Goal: Information Seeking & Learning: Understand process/instructions

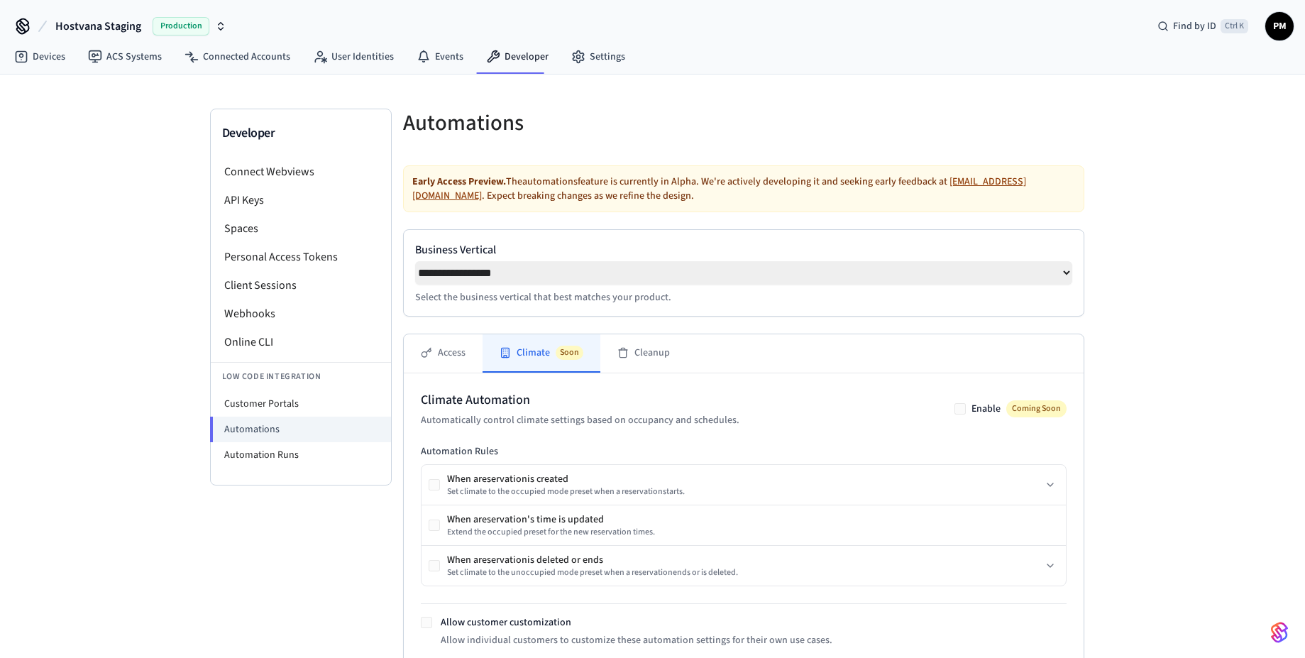
select select "**********"
click at [639, 366] on button "Cleanup" at bounding box center [643, 353] width 87 height 38
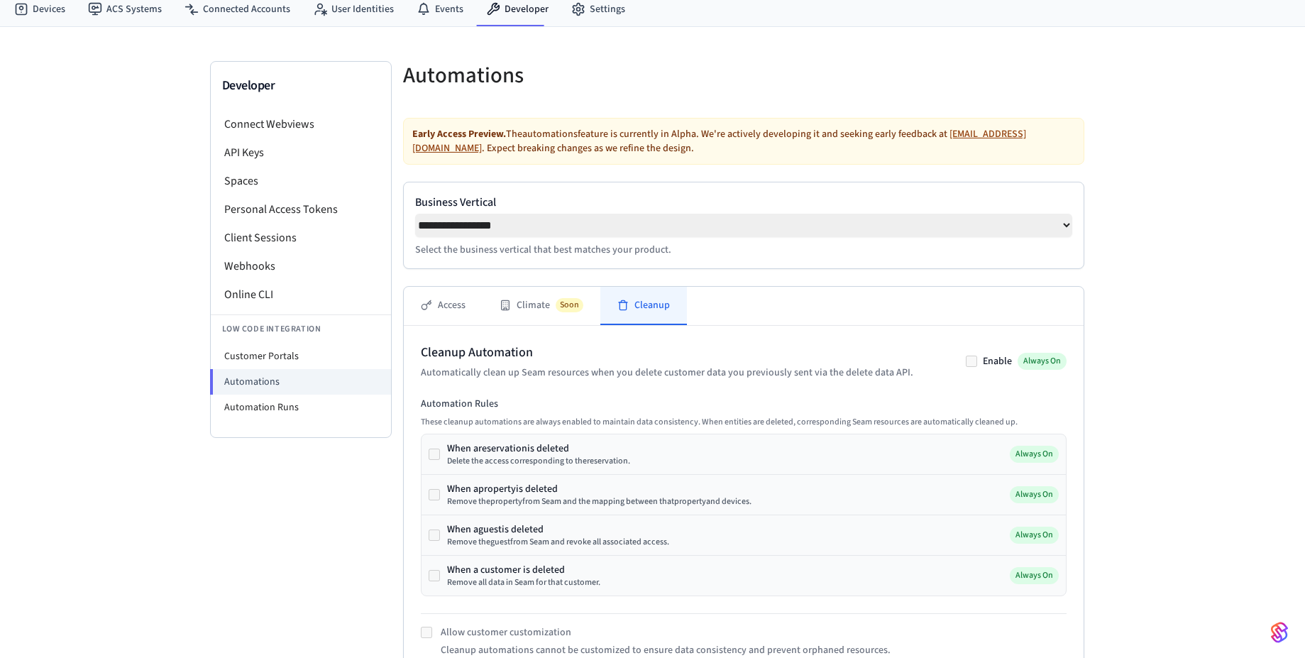
scroll to position [85, 0]
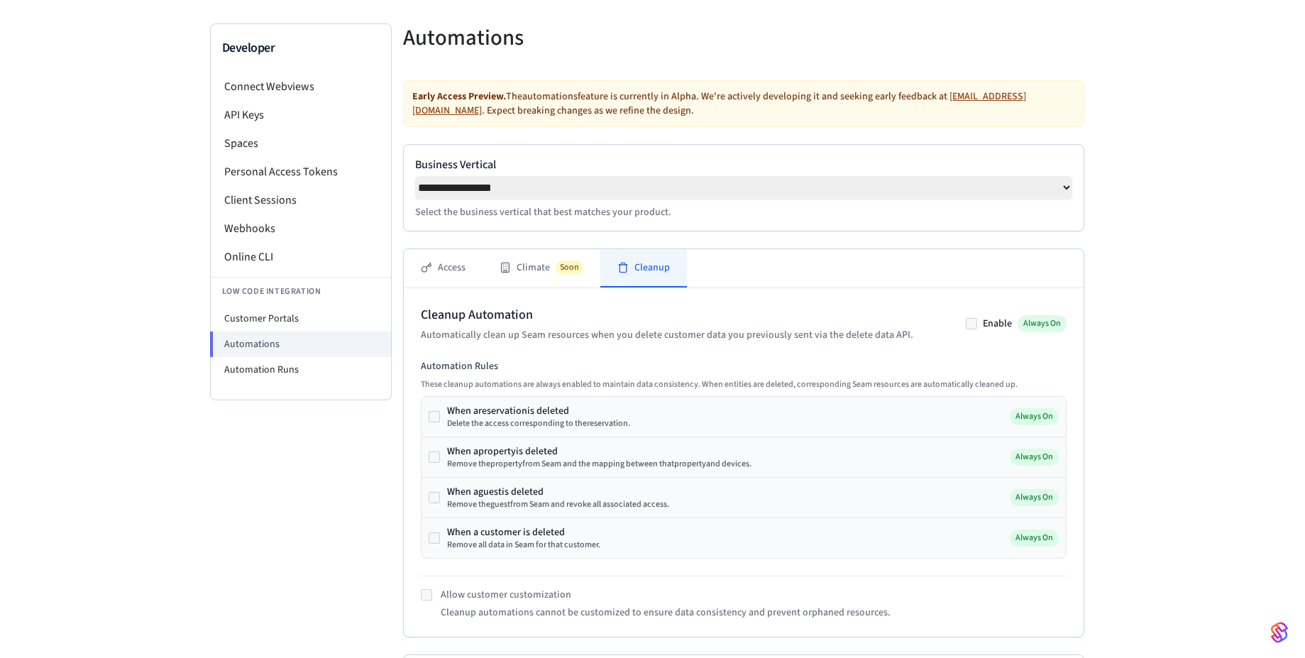
drag, startPoint x: 568, startPoint y: 471, endPoint x: 757, endPoint y: 471, distance: 188.1
click at [757, 471] on div "When a property is deleted Remove the property from Seam and the mapping betwee…" at bounding box center [744, 457] width 644 height 40
drag, startPoint x: 569, startPoint y: 506, endPoint x: 673, endPoint y: 508, distance: 103.6
click at [673, 508] on div "When a guest is deleted Remove the guest from Seam and revoke all associated ac…" at bounding box center [744, 498] width 644 height 40
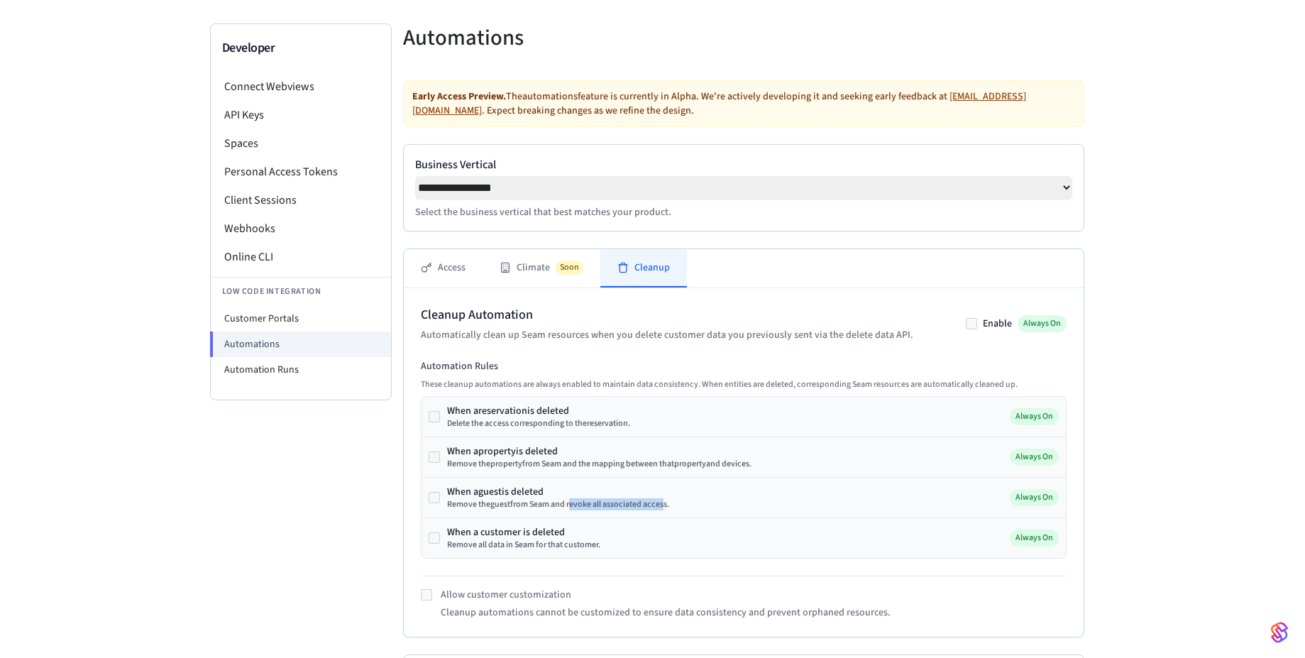
click at [674, 508] on div "When a guest is deleted Remove the guest from Seam and revoke all associated ac…" at bounding box center [744, 498] width 644 height 40
drag, startPoint x: 495, startPoint y: 546, endPoint x: 568, endPoint y: 549, distance: 72.4
click at [568, 549] on div "Remove all data in Seam for that customer." at bounding box center [523, 544] width 153 height 11
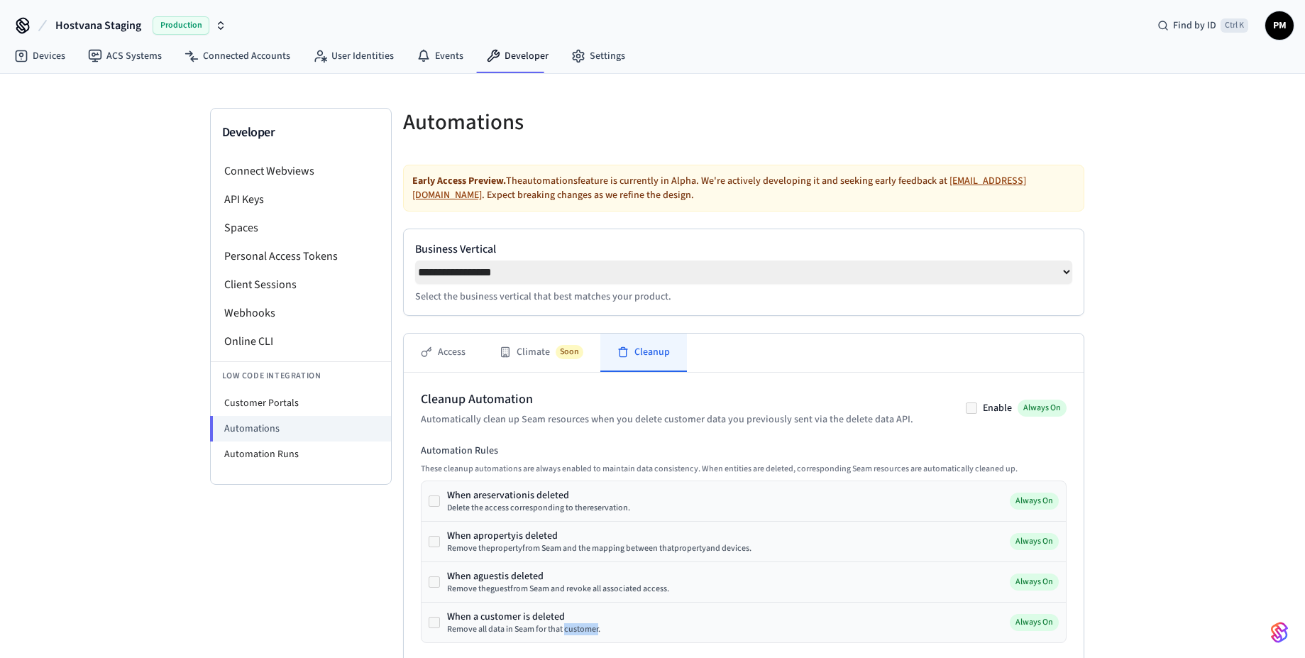
scroll to position [0, 0]
click at [711, 404] on h2 "Cleanup Automation" at bounding box center [667, 400] width 493 height 20
click at [522, 356] on button "Climate Soon" at bounding box center [542, 353] width 118 height 38
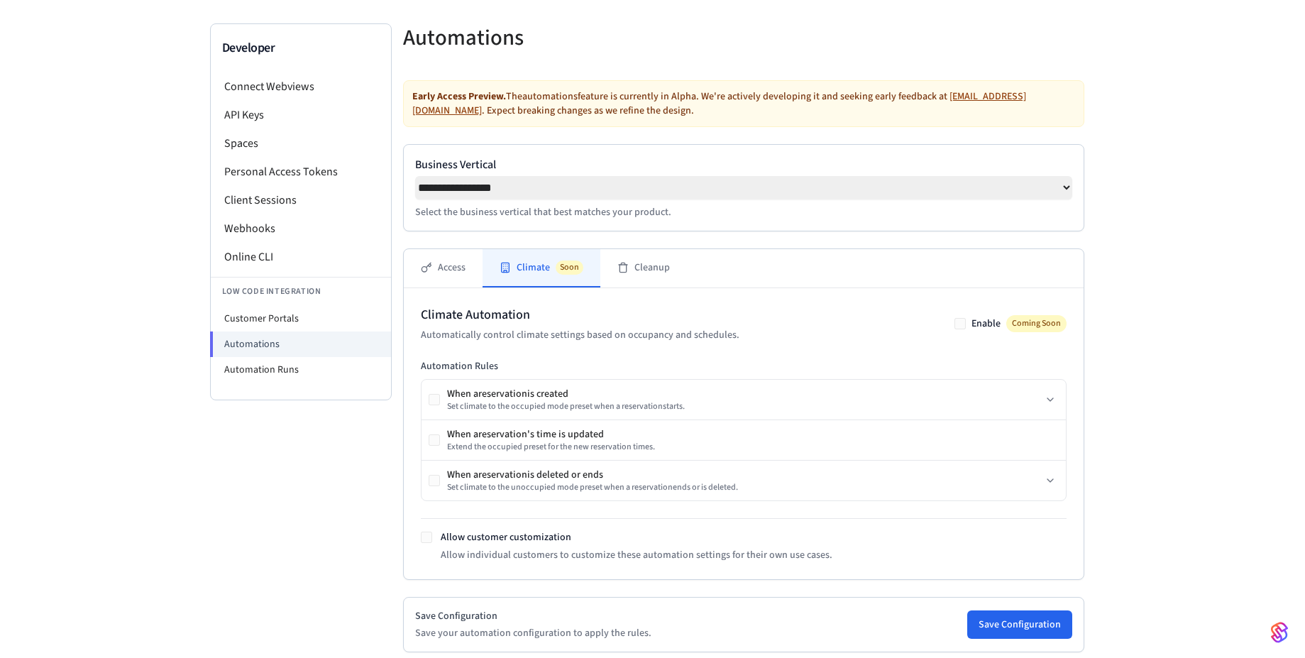
scroll to position [170, 0]
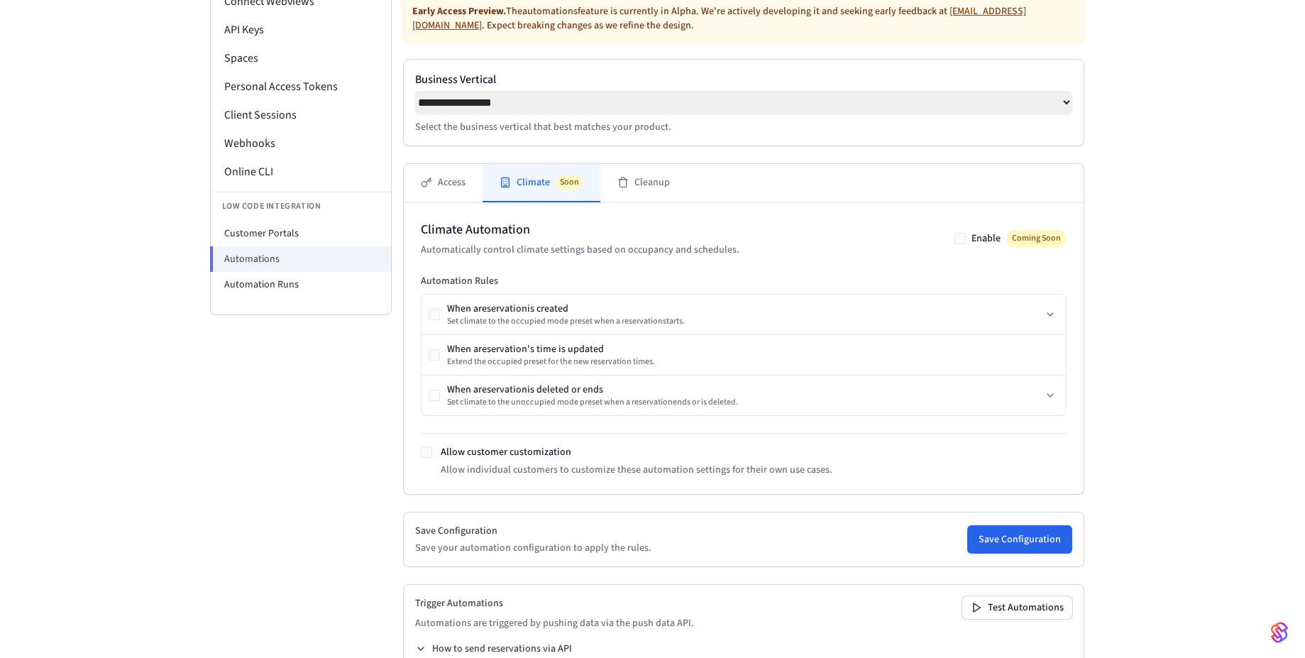
click at [385, 502] on div "Developer Connect Webviews API Keys Spaces Personal Access Tokens Client Sessio…" at bounding box center [301, 327] width 182 height 778
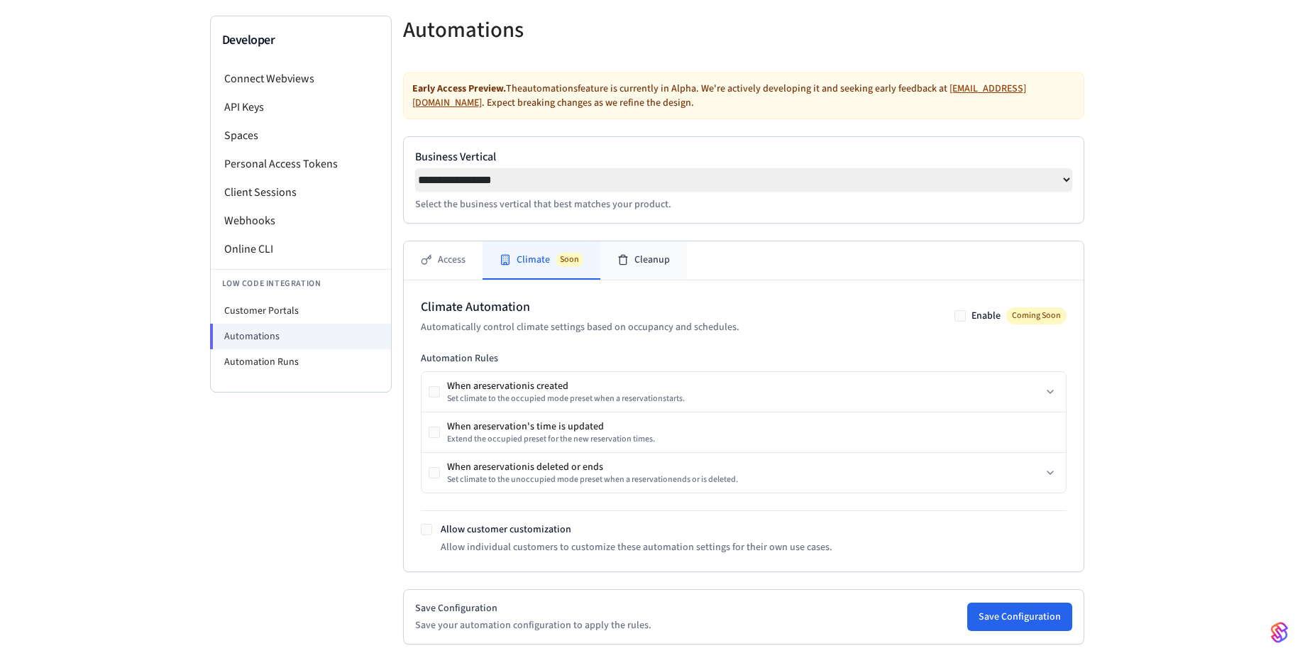
scroll to position [63, 0]
